Goal: Check status: Check status

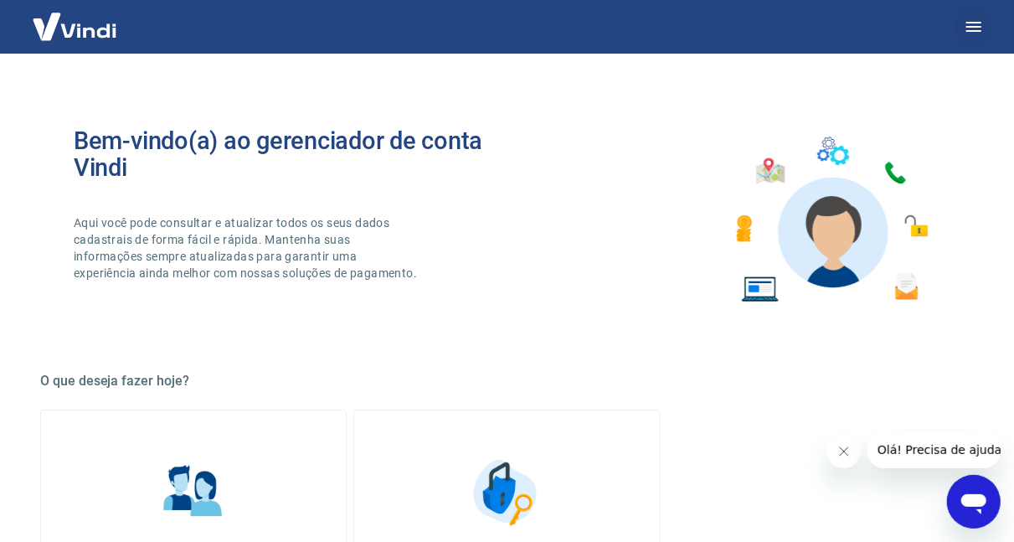
click at [970, 32] on icon "button" at bounding box center [974, 27] width 20 height 20
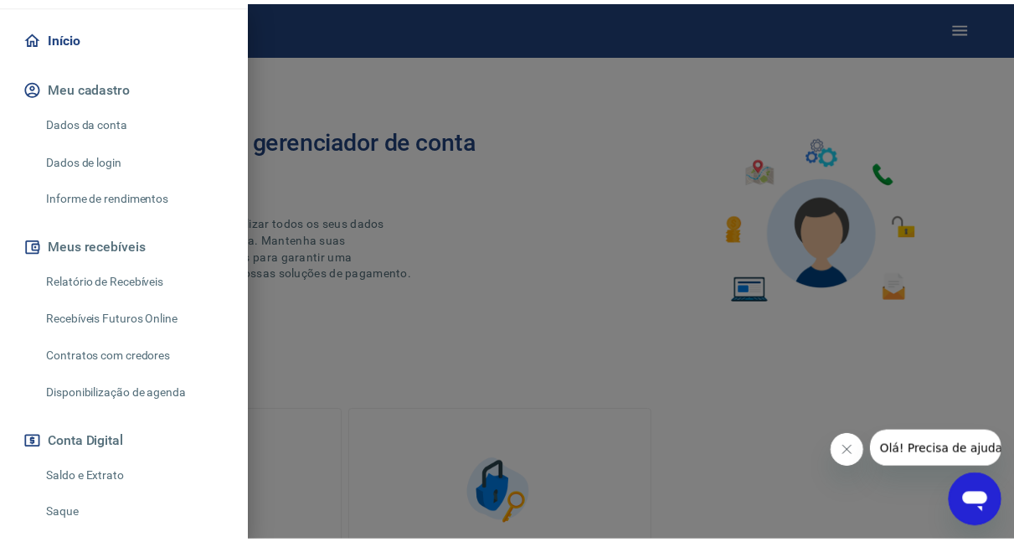
scroll to position [194, 0]
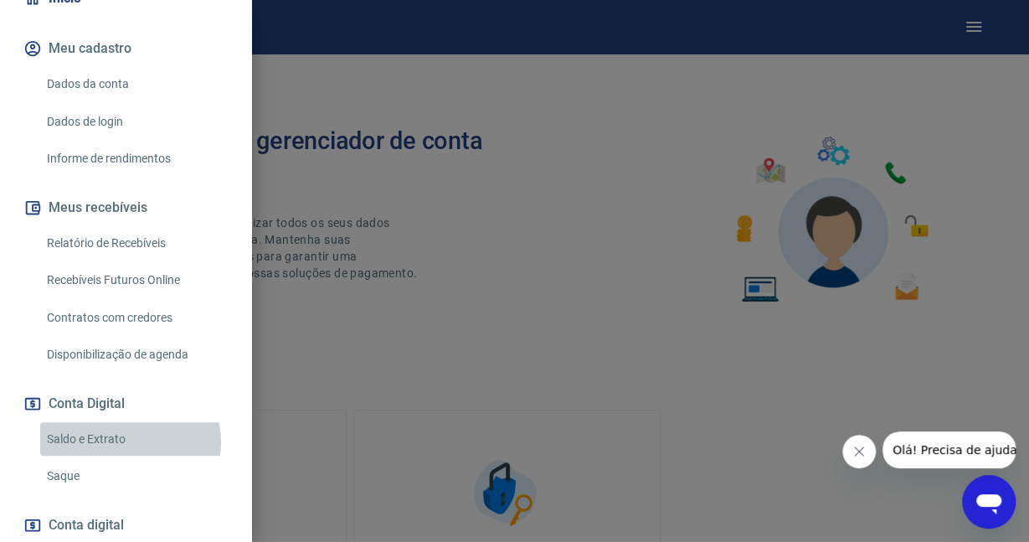
click at [129, 424] on link "Saldo e Extrato" at bounding box center [135, 439] width 191 height 34
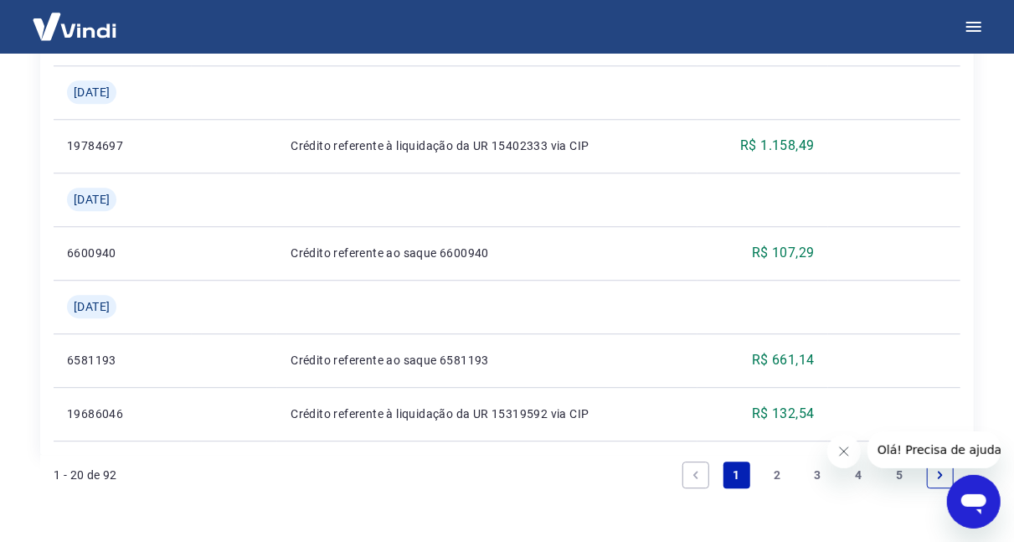
scroll to position [2091, 0]
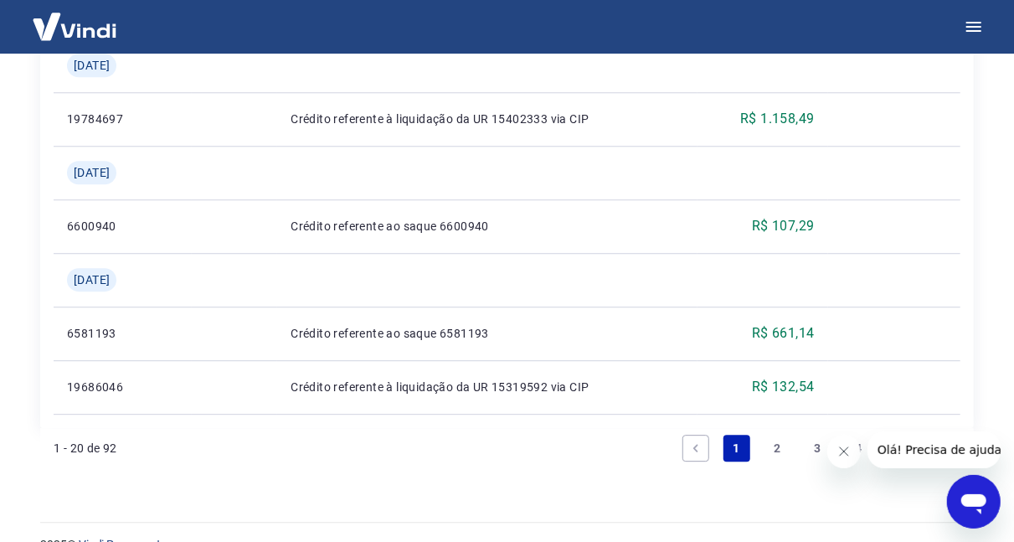
click at [779, 435] on link "2" at bounding box center [777, 448] width 27 height 27
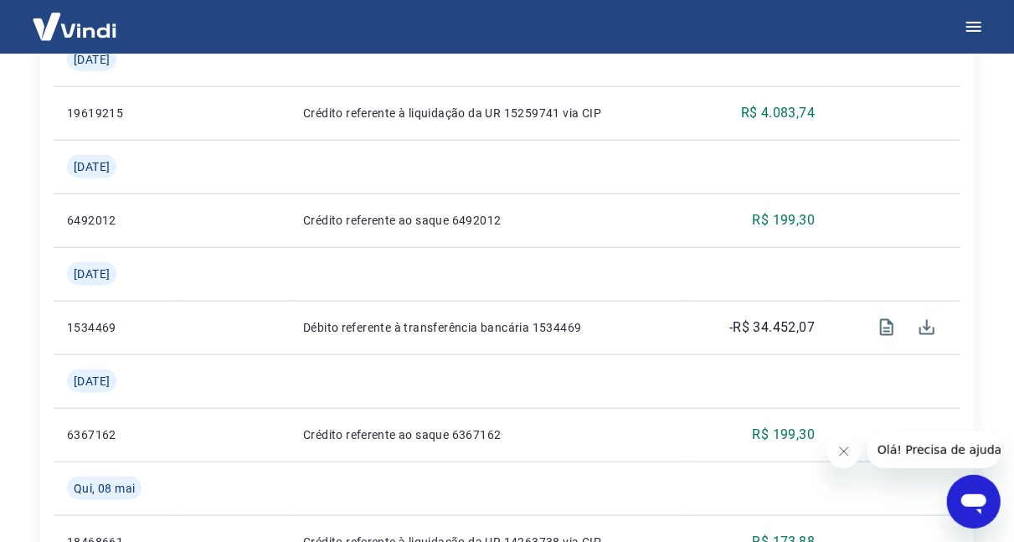
scroll to position [921, 0]
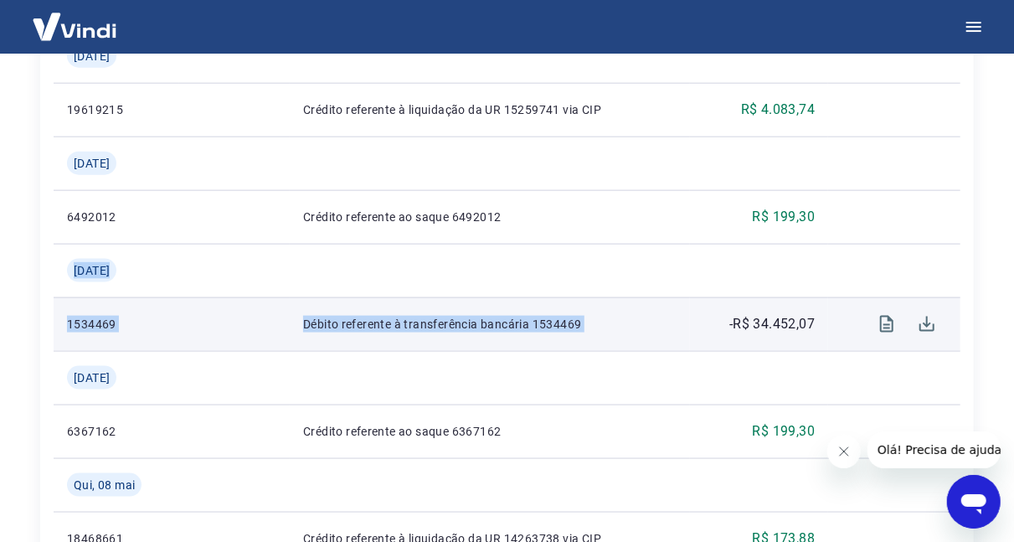
drag, startPoint x: 72, startPoint y: 239, endPoint x: 711, endPoint y: 280, distance: 640.2
click at [711, 280] on tbody "[DATE] 19685874 Crédito referente à liquidação da UR 15319414 via CIP R$ 589,68…" at bounding box center [507, 539] width 907 height 1876
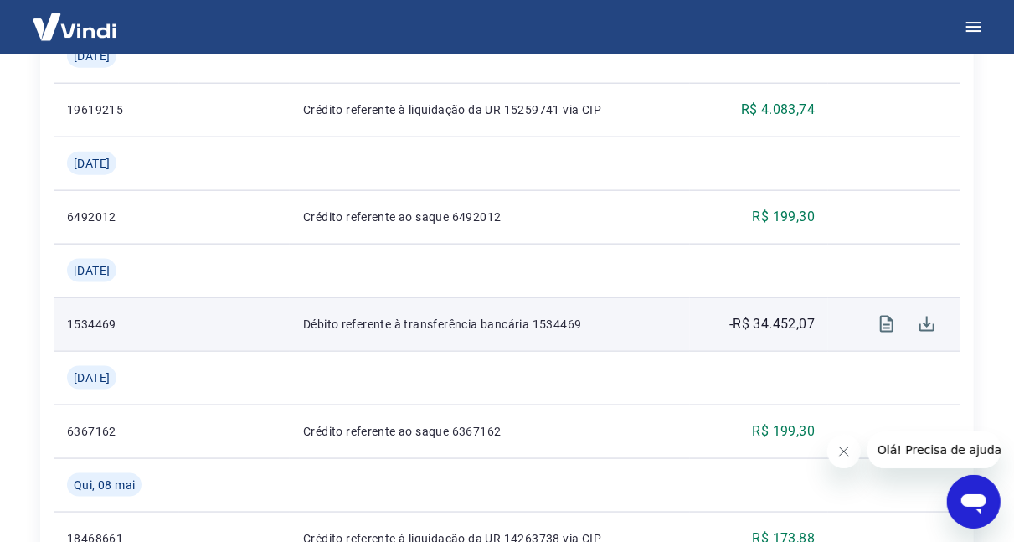
click at [711, 297] on td "-R$ 34.452,07" at bounding box center [759, 324] width 138 height 54
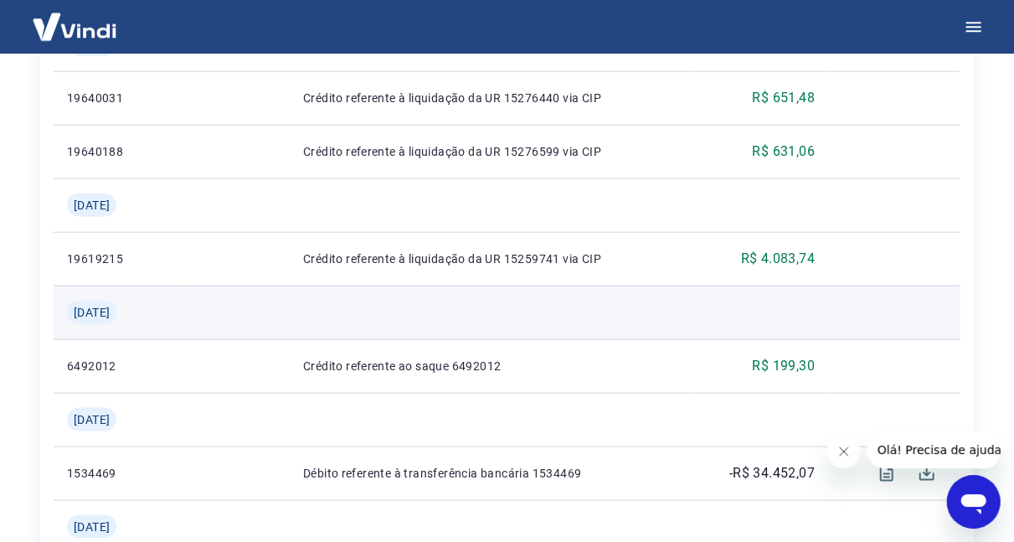
scroll to position [749, 0]
